Goal: Task Accomplishment & Management: Use online tool/utility

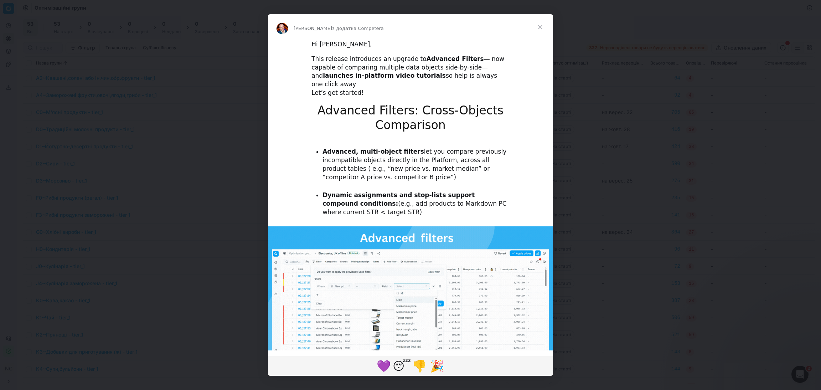
click at [540, 26] on span "Закрити" at bounding box center [540, 27] width 26 height 26
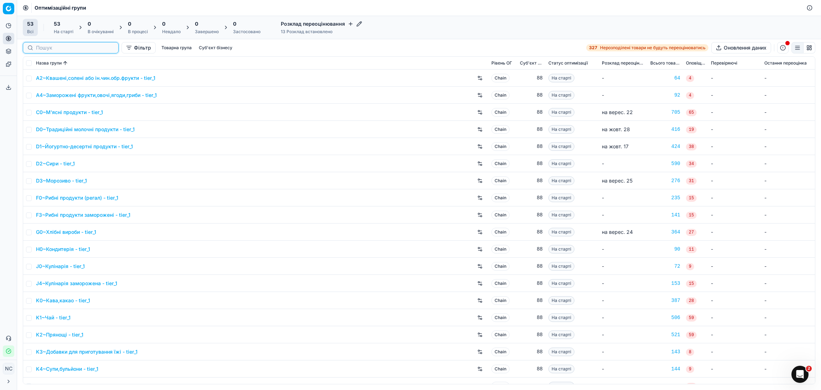
click at [52, 45] on input at bounding box center [75, 47] width 78 height 7
paste input "P3~Пиво"
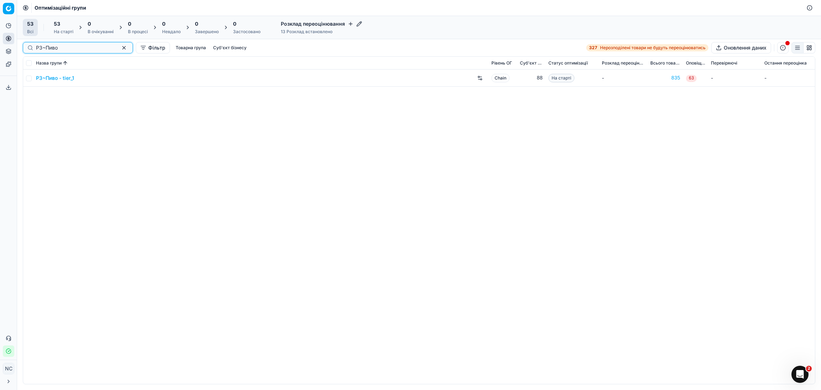
type input "P3~Пиво"
click at [30, 80] on input "checkbox" at bounding box center [29, 79] width 6 height 6
checkbox input "true"
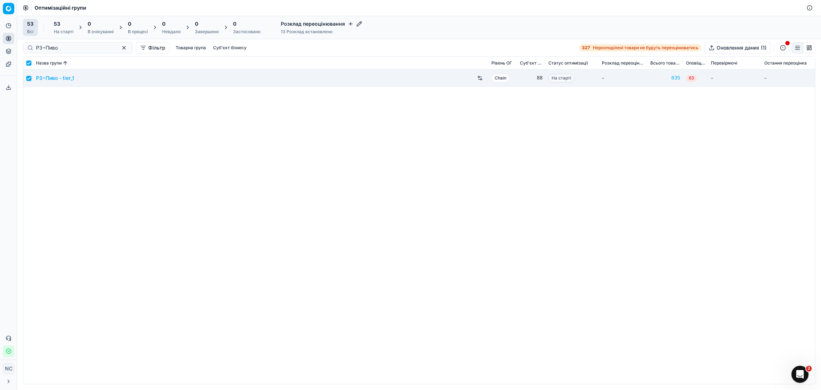
click at [58, 30] on div "На старті" at bounding box center [64, 32] width 20 height 6
click at [93, 25] on button "Почати (1)" at bounding box center [92, 27] width 33 height 11
checkbox input "false"
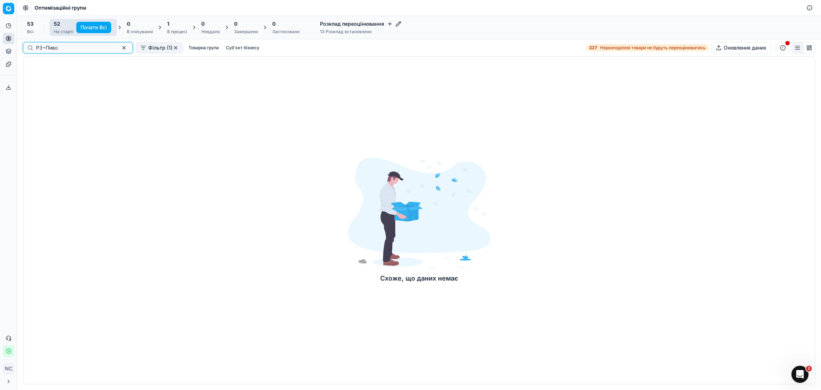
click at [120, 50] on button "button" at bounding box center [124, 47] width 9 height 9
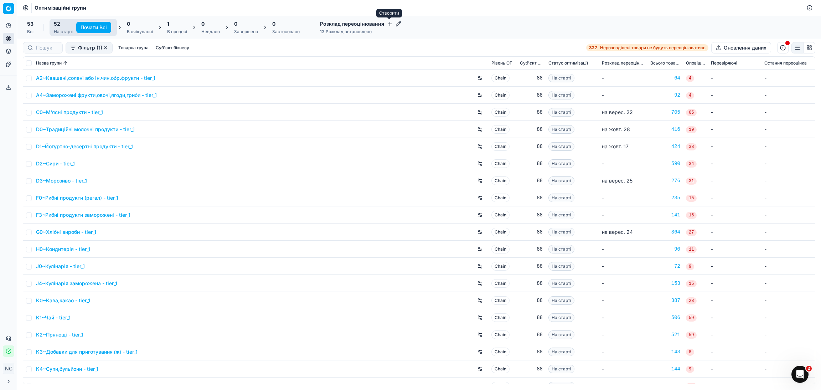
click at [388, 23] on icon "button" at bounding box center [390, 24] width 6 height 6
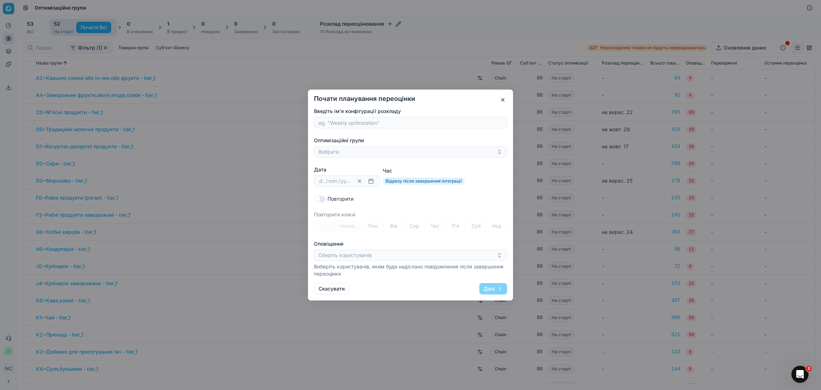
click at [426, 120] on input "Введіть ім'я конфігурації розкладу" at bounding box center [410, 122] width 187 height 11
click at [330, 124] on input "P3~Пиво" at bounding box center [410, 122] width 187 height 11
type input "Пиво"
click at [350, 155] on button "Вибрати" at bounding box center [410, 151] width 193 height 11
type input "P3~Пиво"
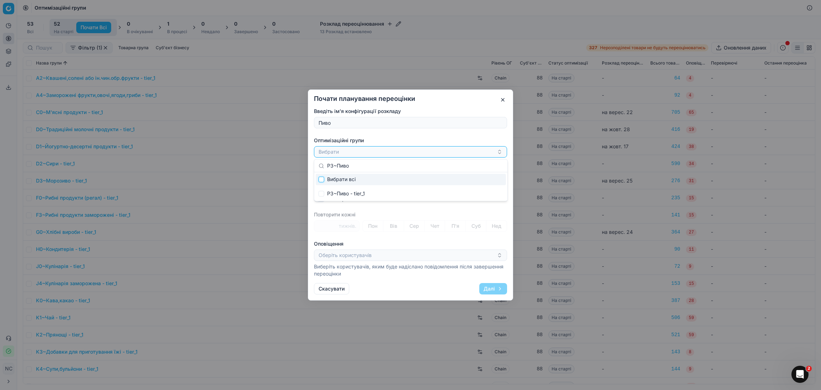
click at [321, 180] on input "Suggestions" at bounding box center [322, 179] width 6 height 6
checkbox input "true"
click at [409, 154] on div "P3~Пиво - tier_1" at bounding box center [408, 152] width 178 height 9
click at [369, 182] on button "button" at bounding box center [371, 181] width 9 height 9
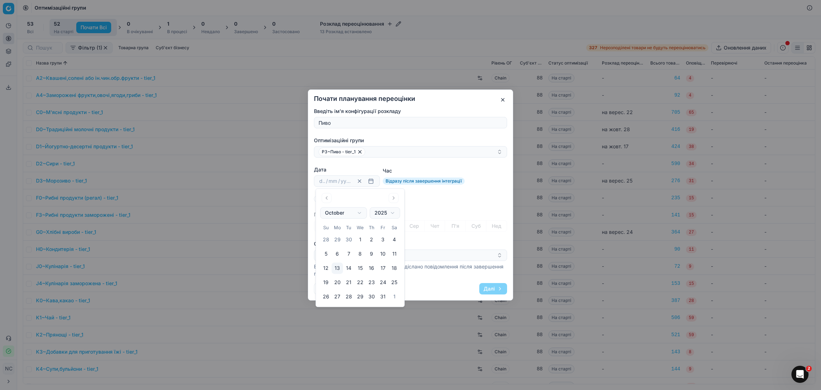
click at [337, 268] on button "13" at bounding box center [337, 268] width 11 height 11
type input "13"
type input "10"
type input "2025"
click at [437, 199] on div "Повторити" at bounding box center [410, 198] width 193 height 7
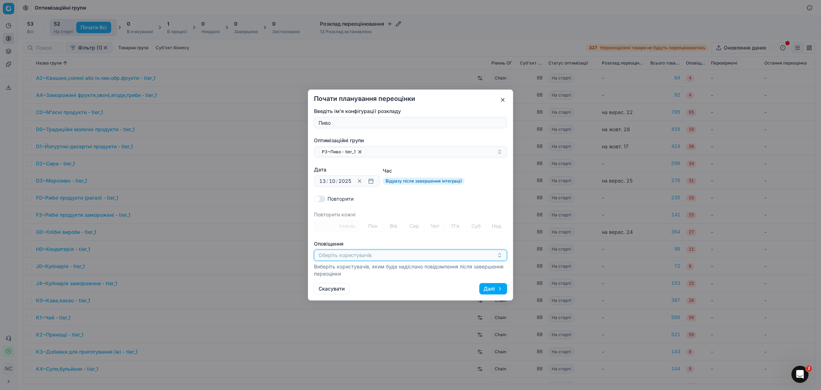
click at [499, 256] on icon "button" at bounding box center [500, 255] width 6 height 6
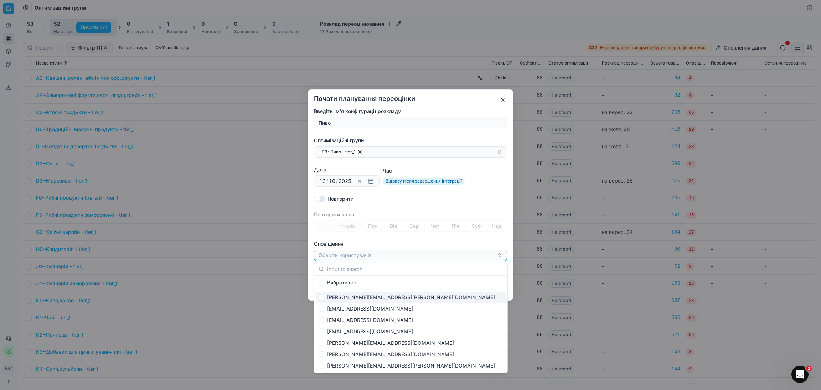
click at [373, 294] on span "[PERSON_NAME][EMAIL_ADDRESS][PERSON_NAME][DOMAIN_NAME]" at bounding box center [411, 297] width 168 height 7
checkbox input "true"
click at [416, 253] on div "[PERSON_NAME][EMAIL_ADDRESS][PERSON_NAME][DOMAIN_NAME]" at bounding box center [408, 255] width 178 height 9
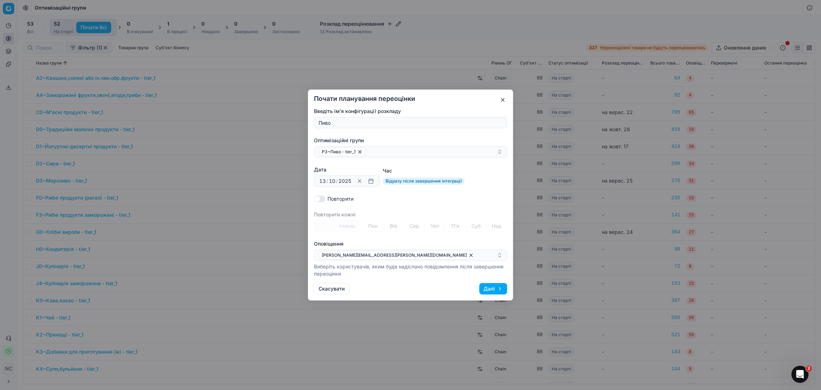
click at [491, 288] on button "Далі" at bounding box center [493, 288] width 28 height 11
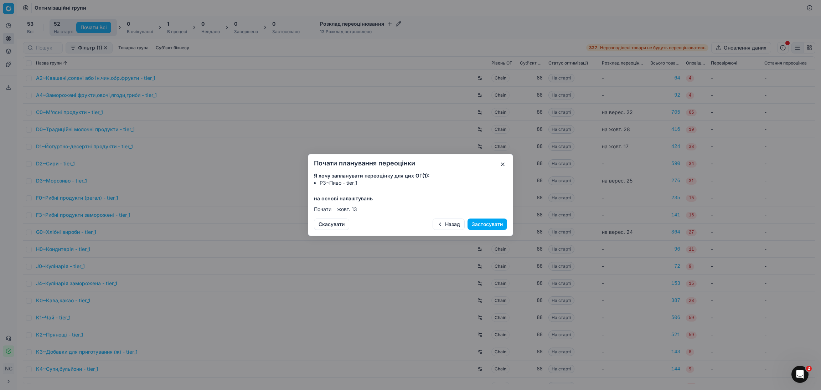
click at [485, 227] on button "Застосувати" at bounding box center [488, 223] width 40 height 11
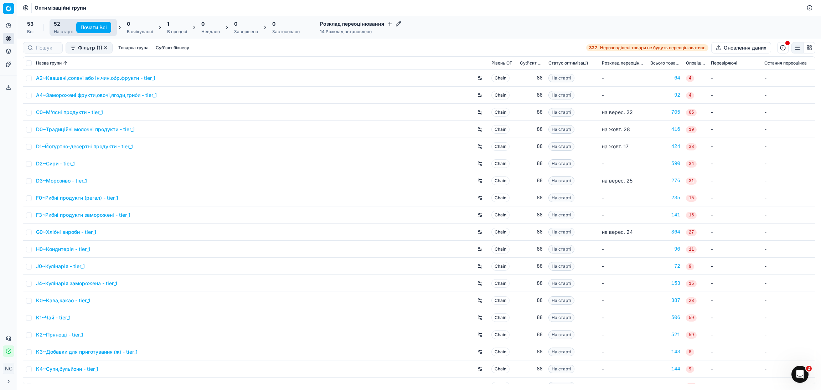
click at [103, 48] on button "button" at bounding box center [106, 48] width 6 height 6
drag, startPoint x: 133, startPoint y: 29, endPoint x: 493, endPoint y: 27, distance: 359.9
click at [493, 27] on div "53 Всі 52 На старті 0 В очікуванні 1 В процесі 0 Невдало 0 Завершено 0 Застосов…" at bounding box center [419, 27] width 793 height 17
